Goal: Connect with others: Connect with others

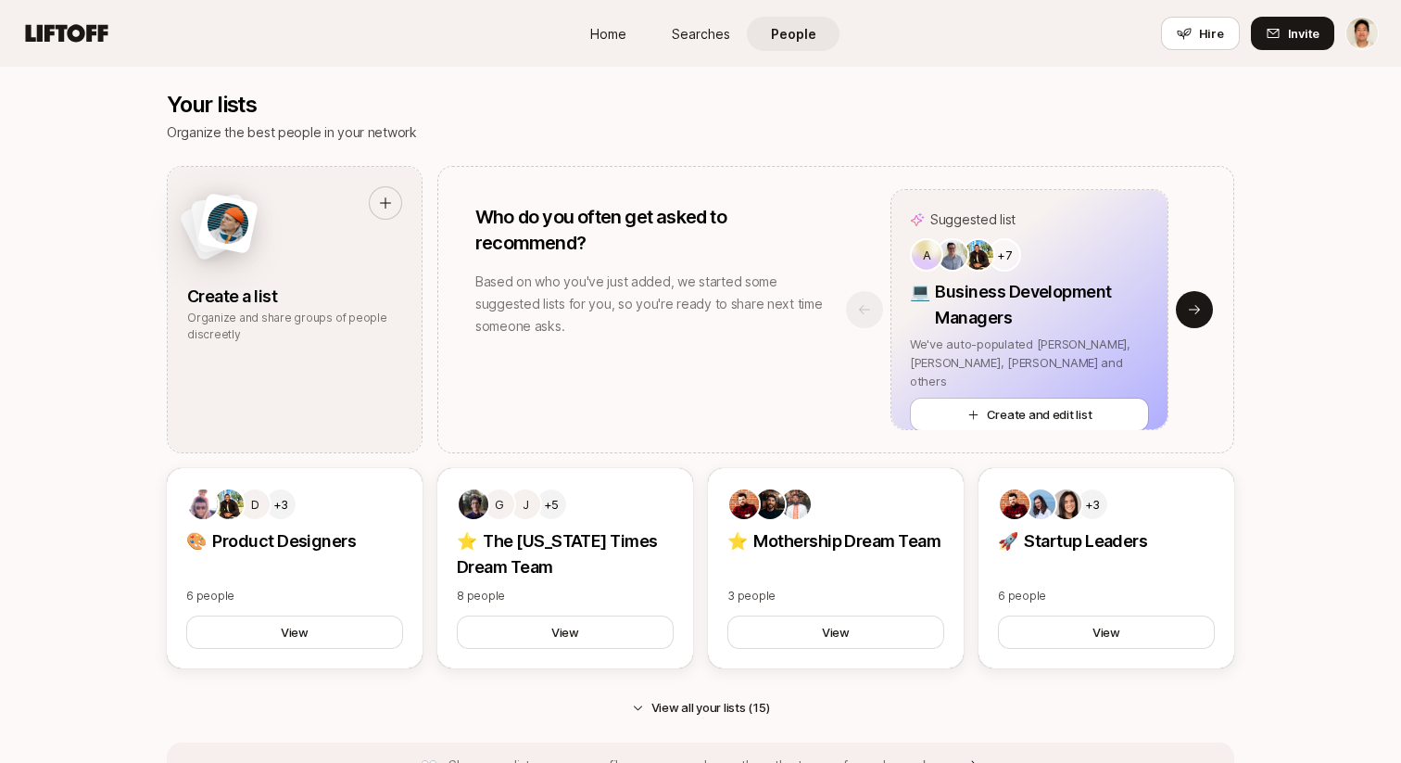
scroll to position [1468, 0]
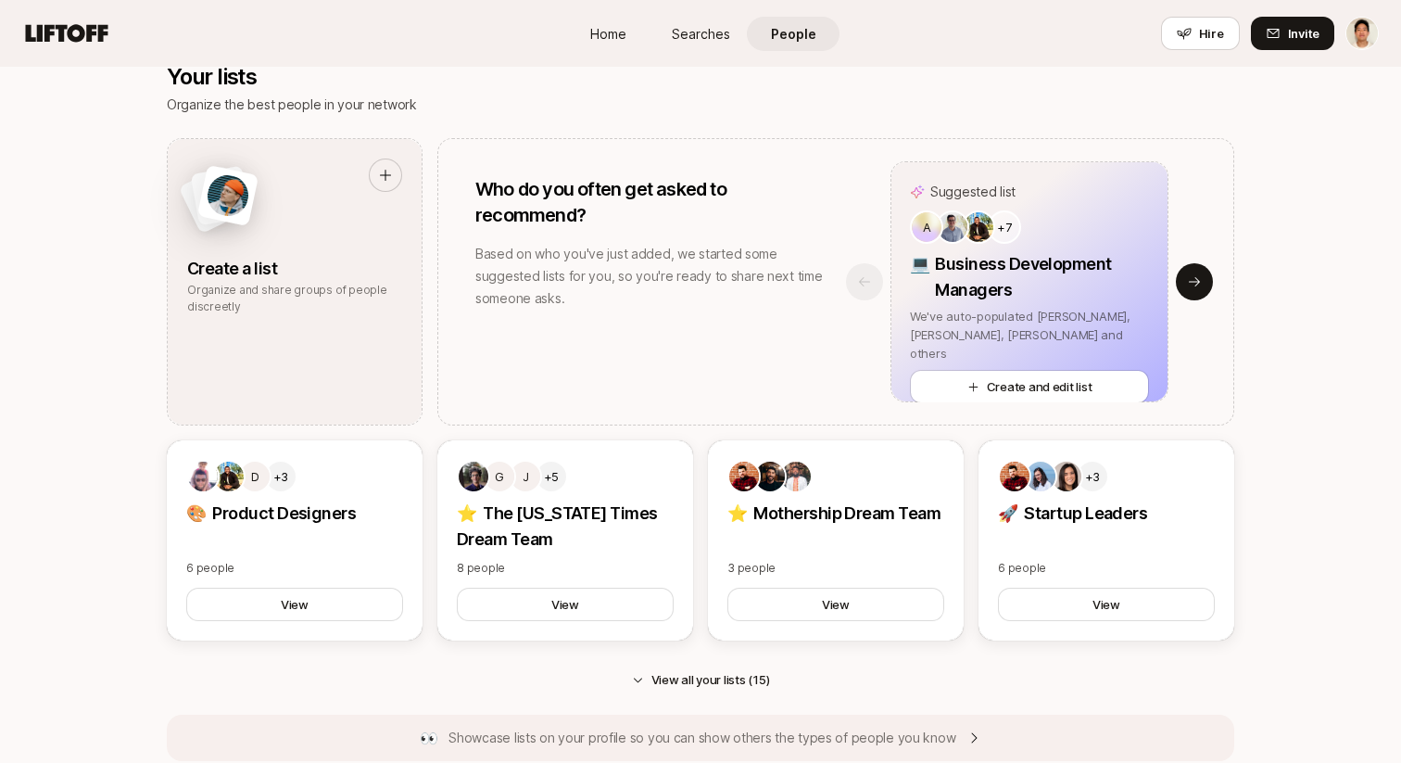
click at [1214, 282] on div "Suggested list A +7 💻 Business Development Managers We've auto-populated Aatish…" at bounding box center [1030, 281] width 408 height 241
click at [1204, 283] on button "Next slide" at bounding box center [1194, 281] width 37 height 37
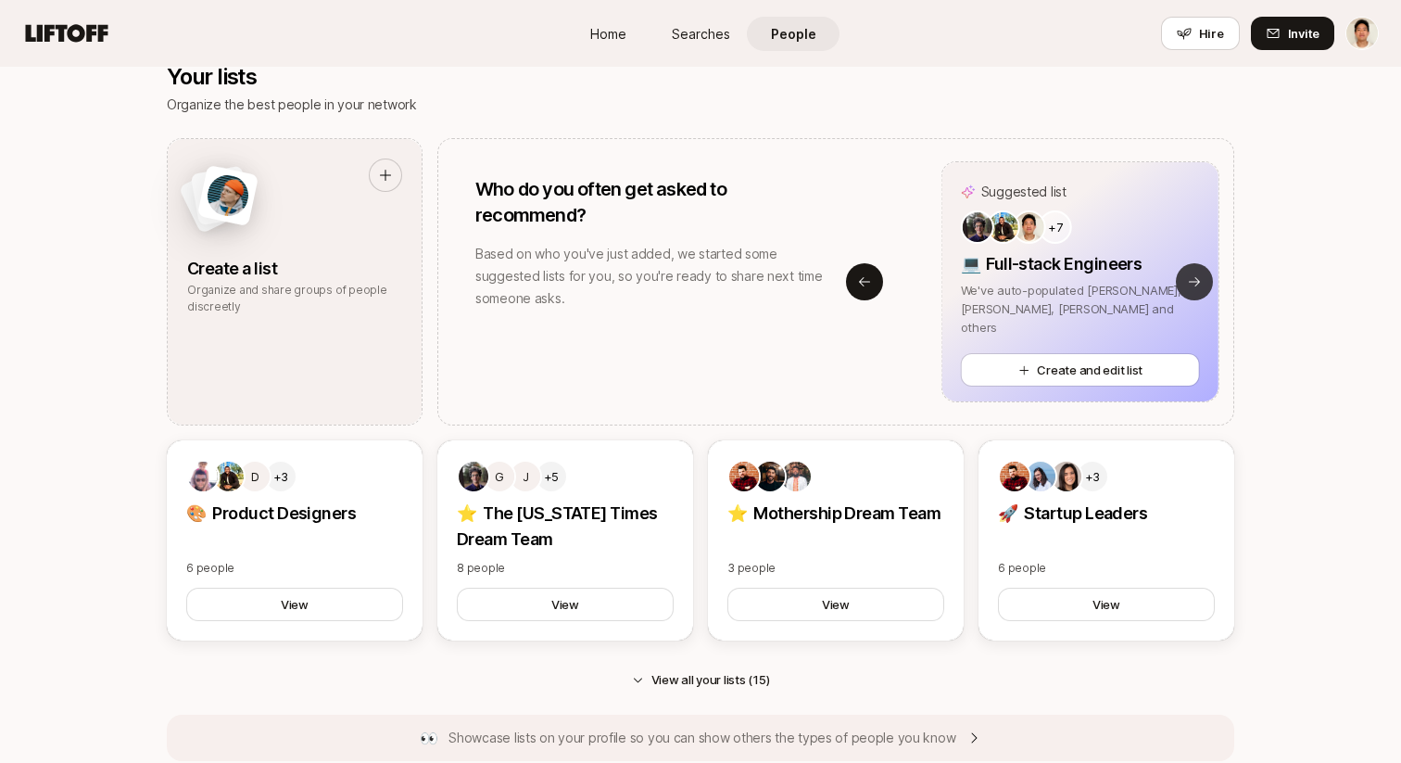
click at [1204, 283] on button "Next slide" at bounding box center [1194, 281] width 37 height 37
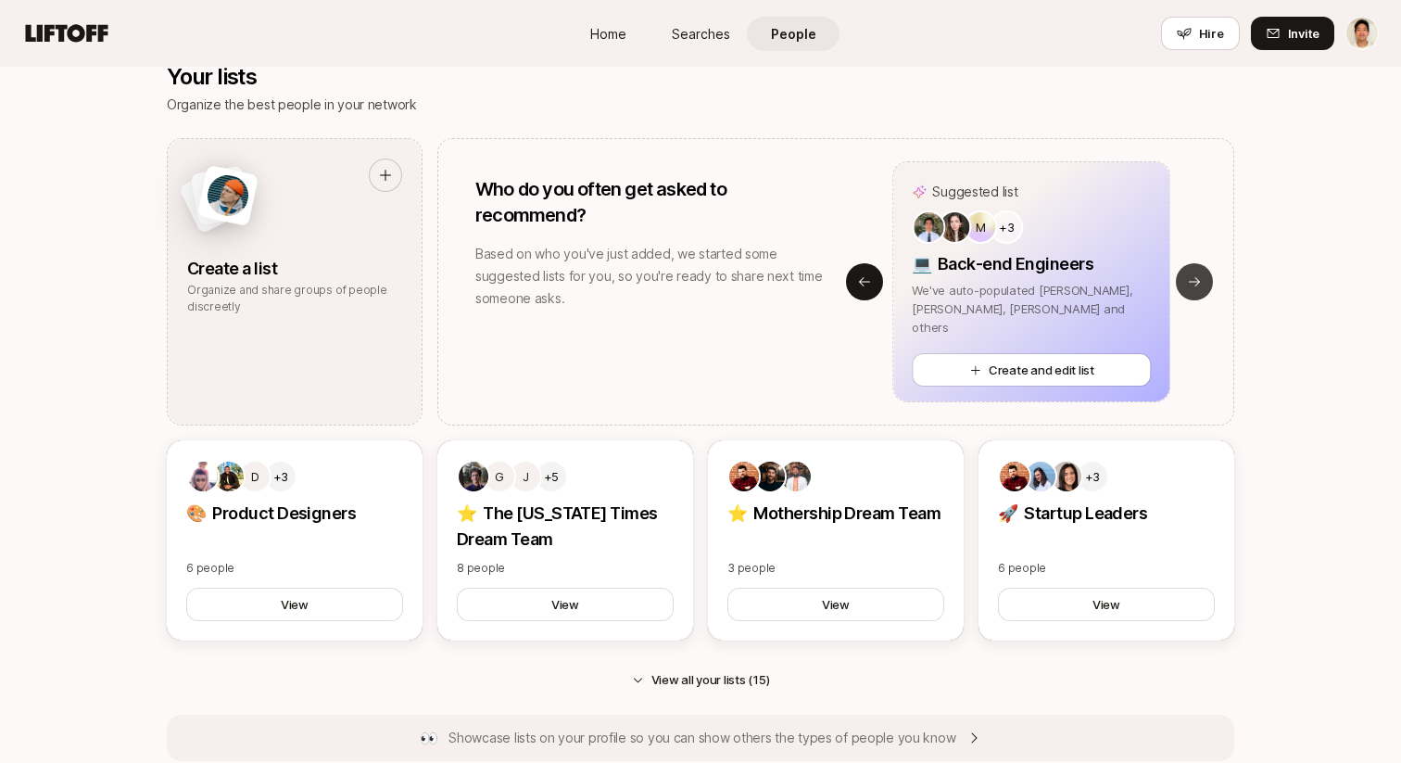
click at [1204, 283] on button "Next slide" at bounding box center [1194, 281] width 37 height 37
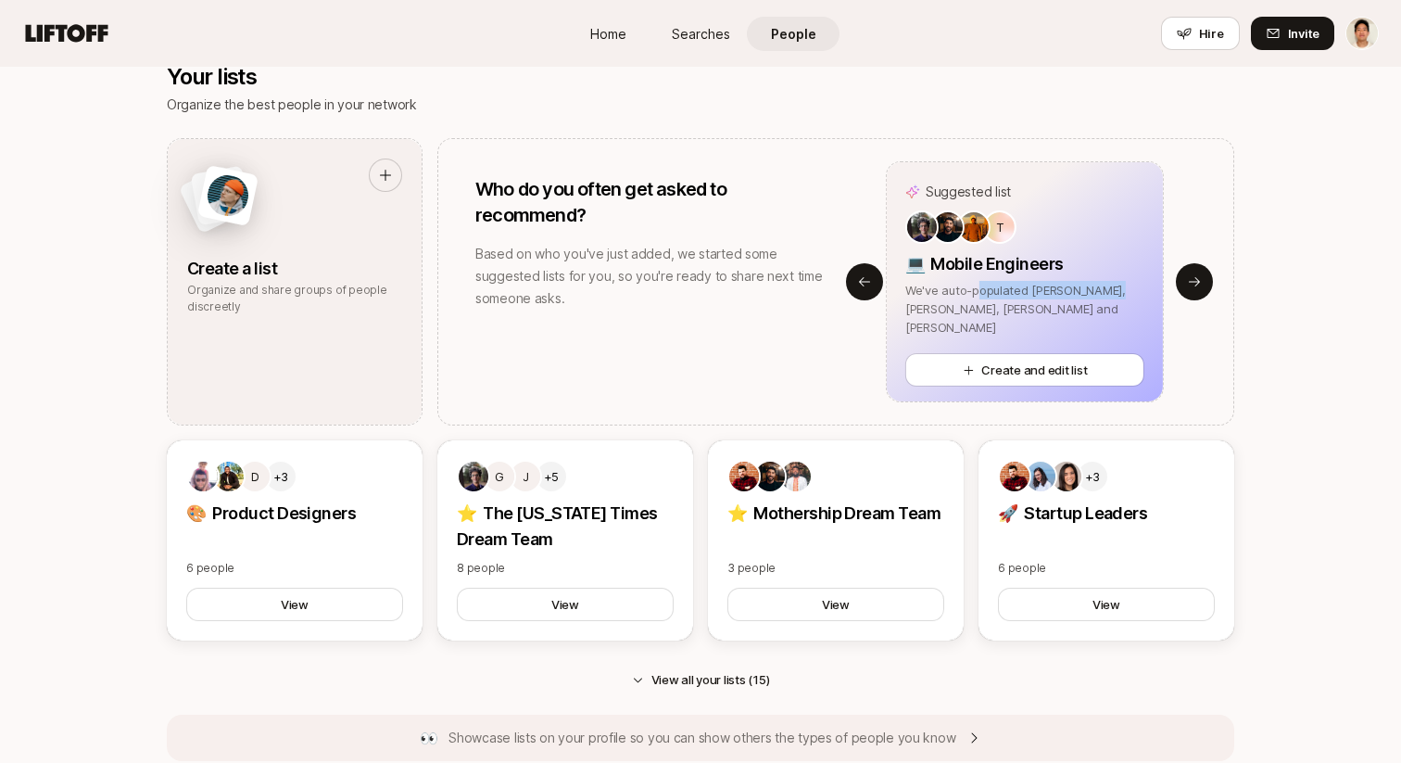
drag, startPoint x: 1119, startPoint y: 283, endPoint x: 916, endPoint y: 283, distance: 202.9
click at [925, 283] on p "We've auto-populated Bryan, Gregg, Rohan and Tony" at bounding box center [1024, 309] width 239 height 56
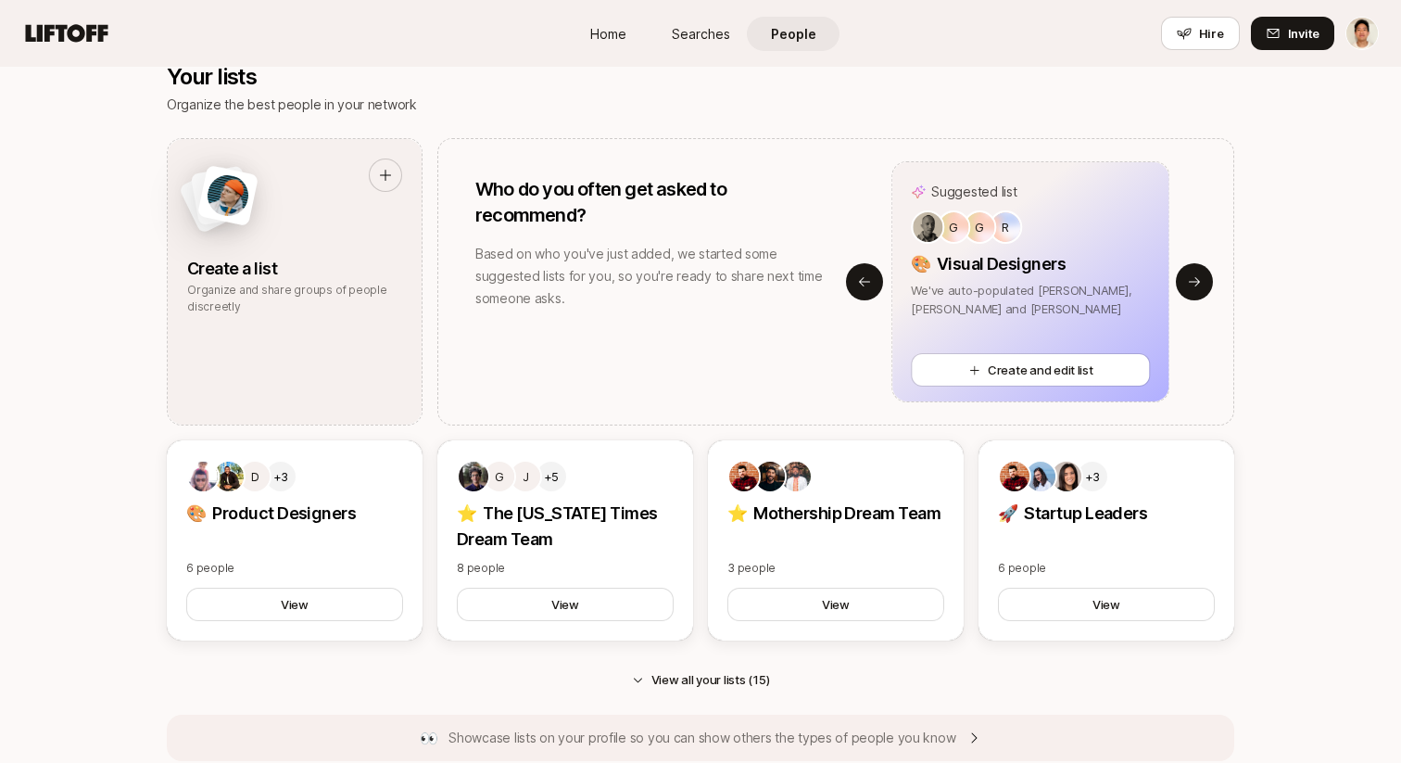
drag, startPoint x: 1035, startPoint y: 271, endPoint x: 893, endPoint y: 271, distance: 141.8
click at [1012, 271] on div "🎨 Visual Designers" at bounding box center [1030, 264] width 239 height 26
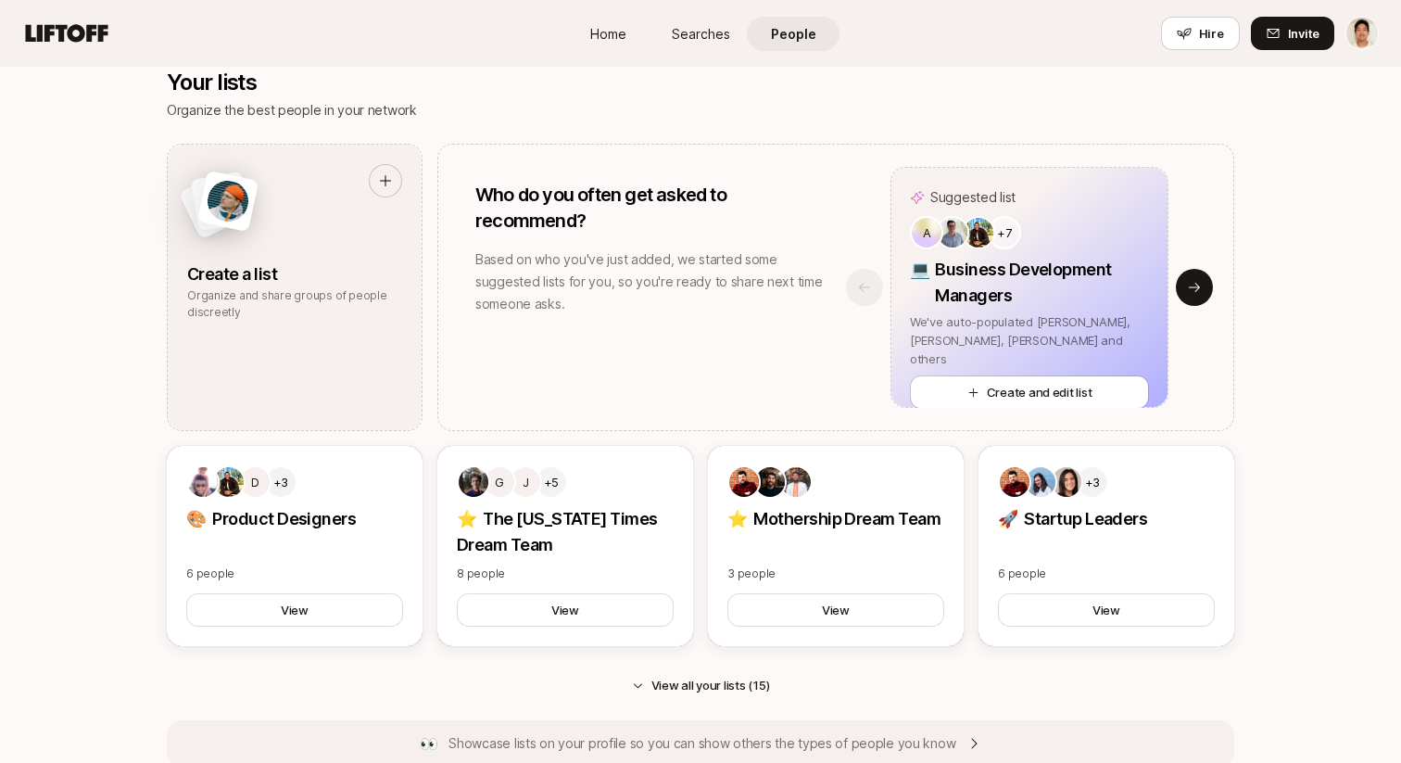
scroll to position [1441, 0]
